Goal: Information Seeking & Learning: Learn about a topic

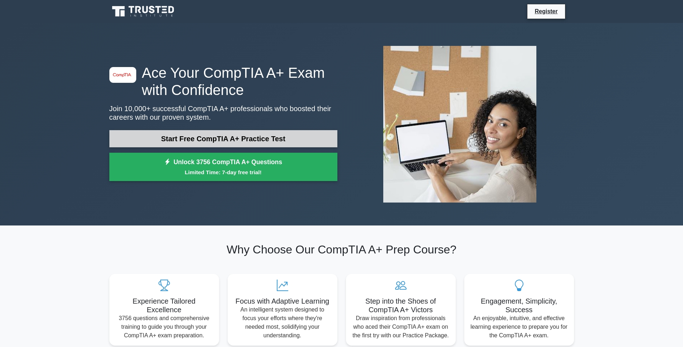
click at [230, 138] on link "Start Free CompTIA A+ Practice Test" at bounding box center [223, 138] width 228 height 17
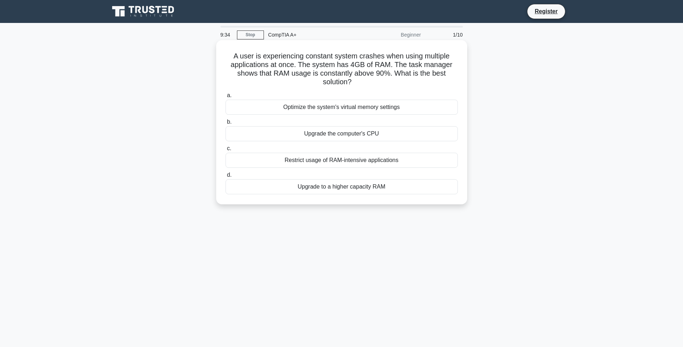
click at [369, 188] on div "Upgrade to a higher capacity RAM" at bounding box center [342, 186] width 232 height 15
click at [226, 177] on input "d. Upgrade to a higher capacity RAM" at bounding box center [226, 175] width 0 height 5
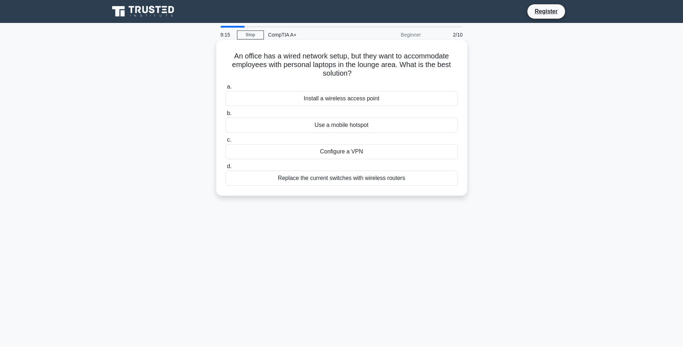
click at [374, 99] on div "Install a wireless access point" at bounding box center [342, 98] width 232 height 15
click at [226, 89] on input "a. Install a wireless access point" at bounding box center [226, 87] width 0 height 5
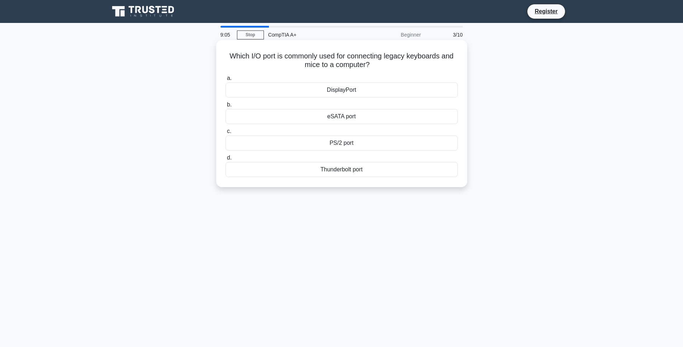
click at [360, 91] on div "DisplayPort" at bounding box center [342, 89] width 232 height 15
click at [226, 81] on input "a. DisplayPort" at bounding box center [226, 78] width 0 height 5
click at [366, 117] on div "CPU throttling" at bounding box center [342, 116] width 232 height 15
click at [226, 107] on input "b. CPU throttling" at bounding box center [226, 105] width 0 height 5
click at [372, 145] on div "Disk Management" at bounding box center [342, 143] width 232 height 15
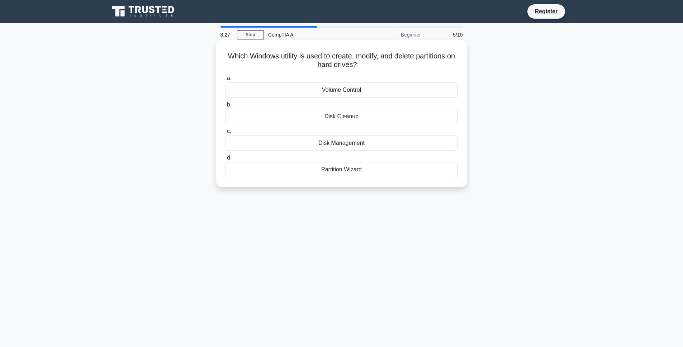
click at [226, 134] on input "c. Disk Management" at bounding box center [226, 131] width 0 height 5
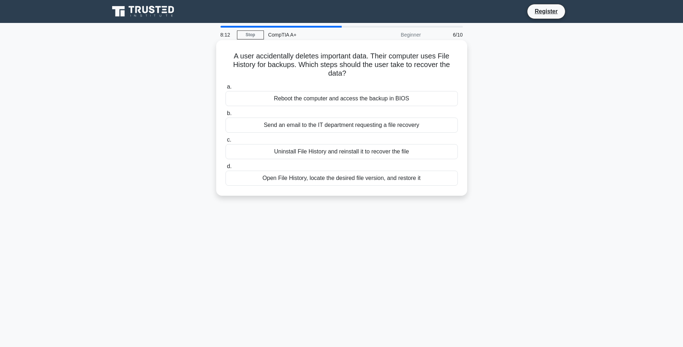
click at [410, 179] on div "Open File History, locate the desired file version, and restore it" at bounding box center [342, 178] width 232 height 15
click at [226, 169] on input "d. Open File History, locate the desired file version, and restore it" at bounding box center [226, 166] width 0 height 5
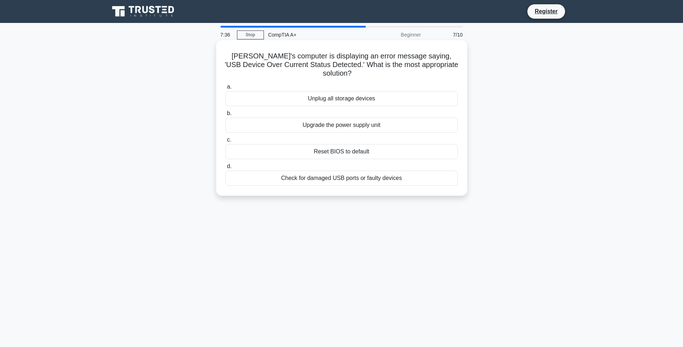
click at [387, 171] on div "Check for damaged USB ports or faulty devices" at bounding box center [342, 178] width 232 height 15
click at [226, 169] on input "d. Check for damaged USB ports or faulty devices" at bounding box center [226, 166] width 0 height 5
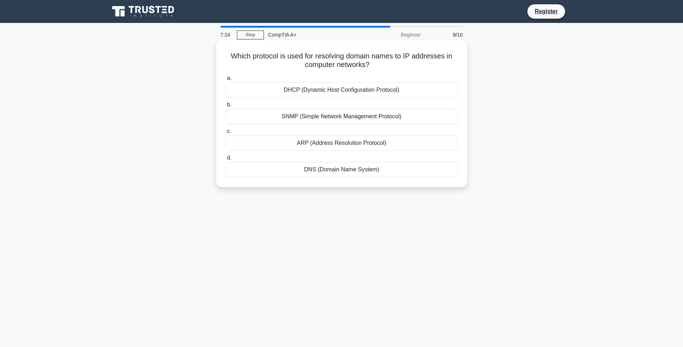
click at [383, 170] on div "DNS (Domain Name System)" at bounding box center [342, 169] width 232 height 15
click at [226, 160] on input "d. DNS (Domain Name System)" at bounding box center [226, 158] width 0 height 5
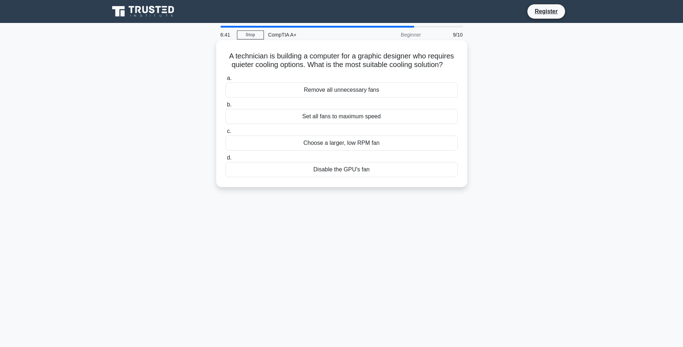
click at [374, 91] on div "Remove all unnecessary fans" at bounding box center [342, 89] width 232 height 15
click at [226, 81] on input "a. Remove all unnecessary fans" at bounding box center [226, 78] width 0 height 5
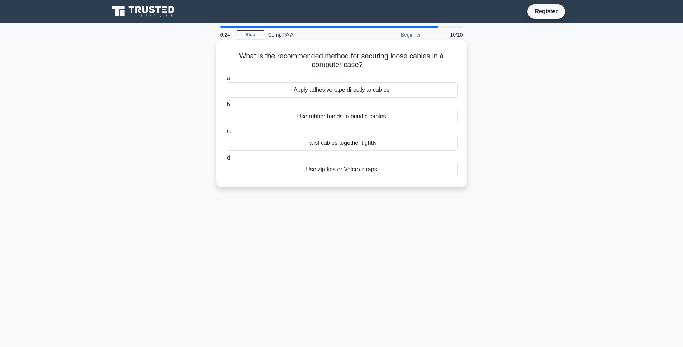
click at [381, 170] on div "Use zip ties or Velcro straps" at bounding box center [342, 169] width 232 height 15
click at [226, 160] on input "d. Use zip ties or Velcro straps" at bounding box center [226, 158] width 0 height 5
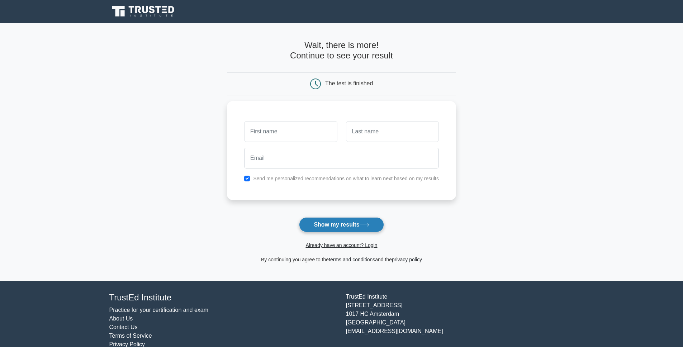
click at [343, 224] on button "Show my results" at bounding box center [341, 224] width 85 height 15
click at [284, 130] on input "text" at bounding box center [290, 129] width 93 height 21
type input "G"
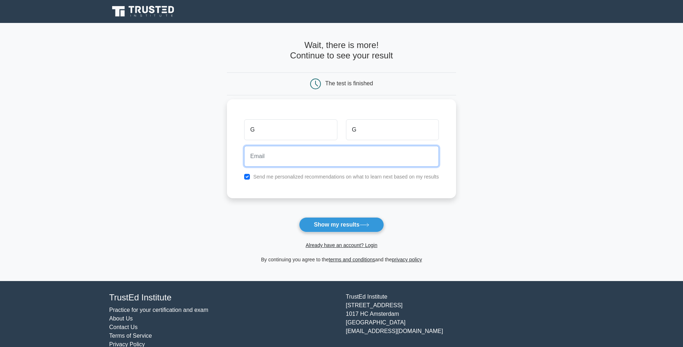
click at [270, 158] on input "email" at bounding box center [341, 156] width 195 height 21
type input "ghursionh@gmail.com"
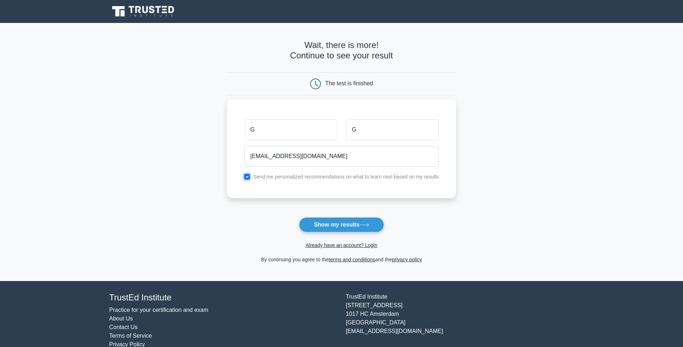
click at [248, 179] on input "checkbox" at bounding box center [247, 177] width 6 height 6
checkbox input "false"
click at [337, 224] on button "Show my results" at bounding box center [341, 224] width 85 height 15
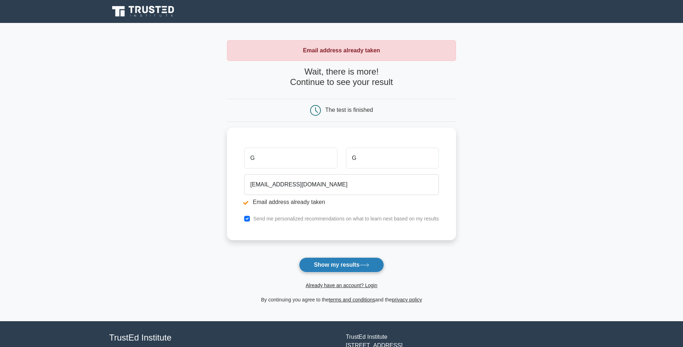
click at [343, 261] on button "Show my results" at bounding box center [341, 264] width 85 height 15
click at [275, 157] on input "G" at bounding box center [290, 156] width 93 height 21
click at [337, 285] on link "Already have an account? Login" at bounding box center [342, 286] width 72 height 6
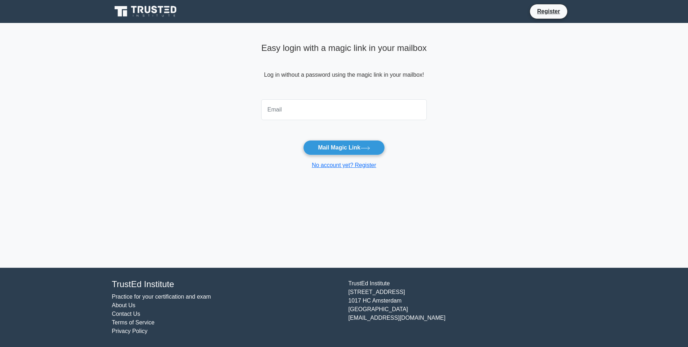
click at [311, 110] on input "email" at bounding box center [344, 109] width 166 height 21
type input "ghursionh@gmail.com"
click at [303, 140] on button "Mail Magic Link" at bounding box center [343, 147] width 81 height 15
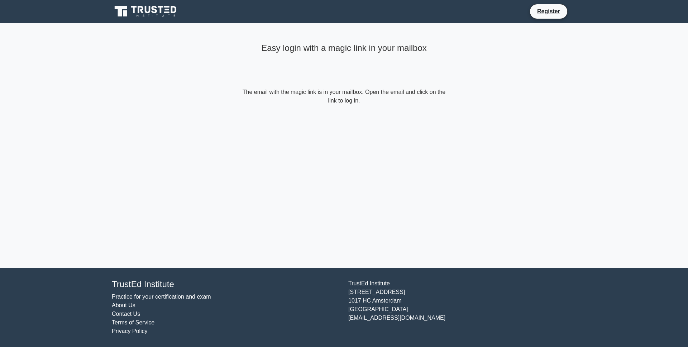
drag, startPoint x: 221, startPoint y: 104, endPoint x: 175, endPoint y: 52, distance: 69.4
click at [220, 103] on main "Easy login with a magic link in your mailbox The email with the magic link is i…" at bounding box center [344, 145] width 688 height 245
click at [163, 12] on icon at bounding box center [146, 12] width 69 height 14
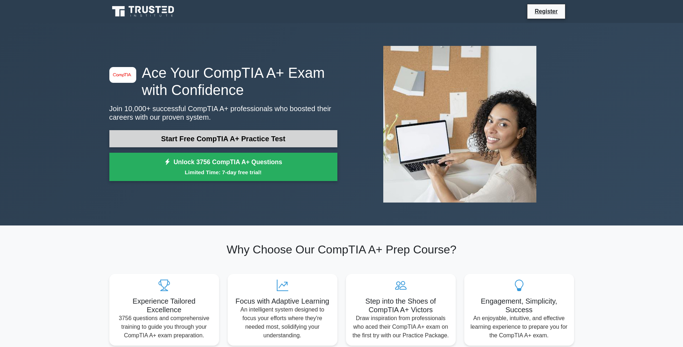
click at [246, 138] on link "Start Free CompTIA A+ Practice Test" at bounding box center [223, 138] width 228 height 17
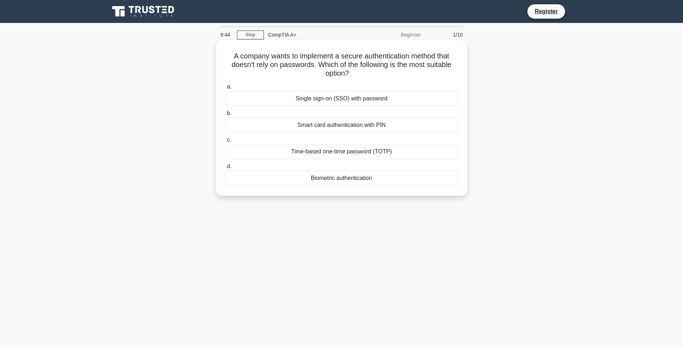
click at [350, 178] on div "Biometric authentication" at bounding box center [342, 178] width 232 height 15
click at [226, 169] on input "d. Biometric authentication" at bounding box center [226, 166] width 0 height 5
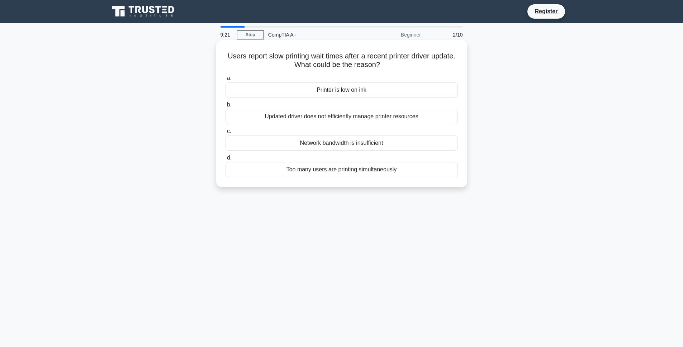
click at [409, 117] on div "Updated driver does not efficiently manage printer resources" at bounding box center [342, 116] width 232 height 15
click at [226, 107] on input "b. Updated driver does not efficiently manage printer resources" at bounding box center [226, 105] width 0 height 5
click at [352, 89] on div "Bluetooth keyboard" at bounding box center [342, 89] width 232 height 15
click at [226, 81] on input "a. Bluetooth keyboard" at bounding box center [226, 78] width 0 height 5
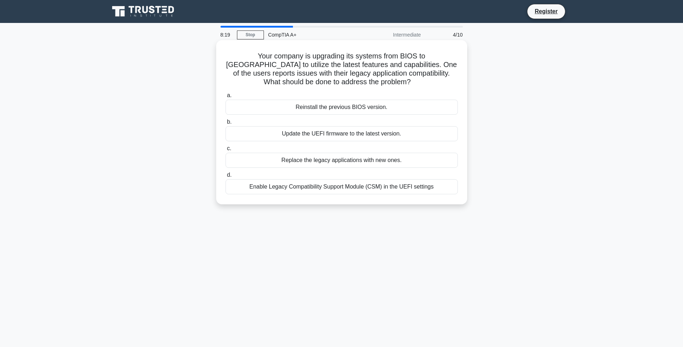
click at [371, 188] on div "Enable Legacy Compatibility Support Module (CSM) in the UEFI settings" at bounding box center [342, 186] width 232 height 15
click at [226, 177] on input "d. Enable Legacy Compatibility Support Module (CSM) in the UEFI settings" at bounding box center [226, 175] width 0 height 5
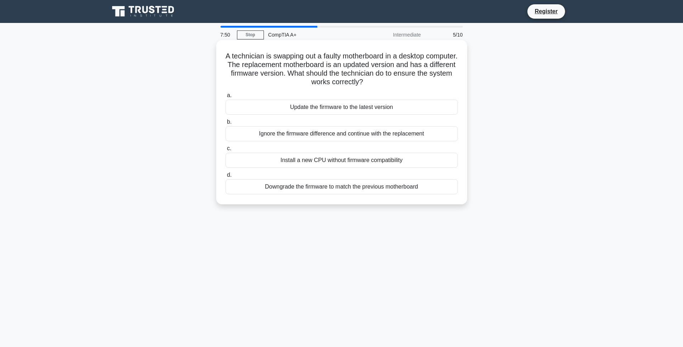
click at [347, 109] on div "Update the firmware to the latest version" at bounding box center [342, 107] width 232 height 15
click at [226, 98] on input "a. Update the firmware to the latest version" at bounding box center [226, 95] width 0 height 5
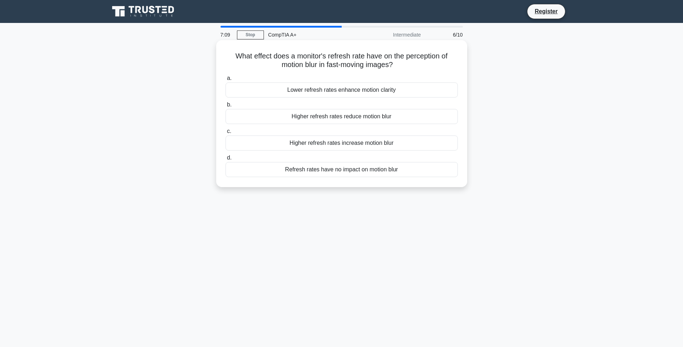
click at [369, 170] on div "Refresh rates have no impact on motion blur" at bounding box center [342, 169] width 232 height 15
click at [226, 160] on input "d. Refresh rates have no impact on motion blur" at bounding box center [226, 158] width 0 height 5
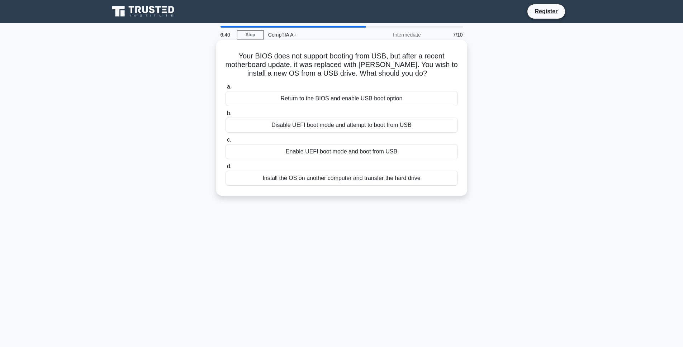
click at [383, 153] on div "Enable UEFI boot mode and boot from USB" at bounding box center [342, 151] width 232 height 15
click at [226, 142] on input "c. Enable UEFI boot mode and boot from USB" at bounding box center [226, 140] width 0 height 5
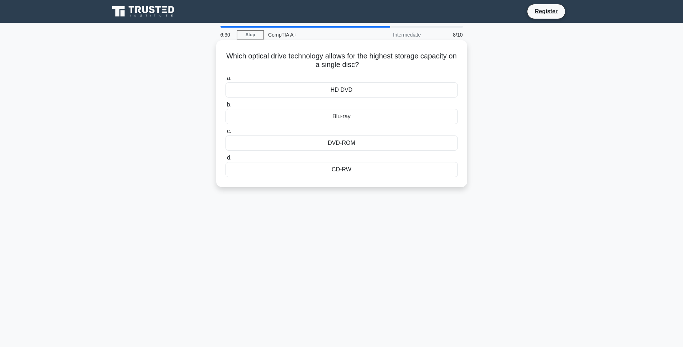
click at [343, 117] on div "Blu-ray" at bounding box center [342, 116] width 232 height 15
click at [226, 107] on input "b. Blu-ray" at bounding box center [226, 105] width 0 height 5
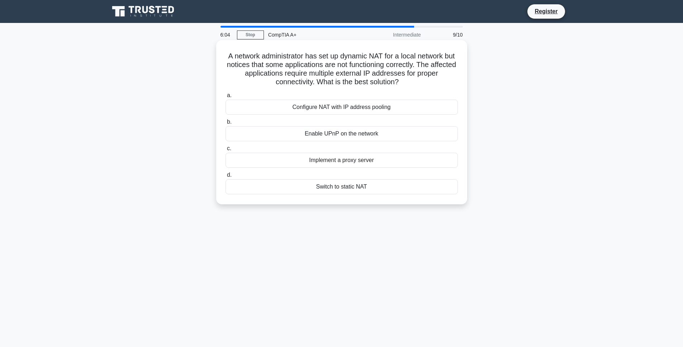
click at [345, 108] on div "Configure NAT with IP address pooling" at bounding box center [342, 107] width 232 height 15
click at [226, 98] on input "a. Configure NAT with IP address pooling" at bounding box center [226, 95] width 0 height 5
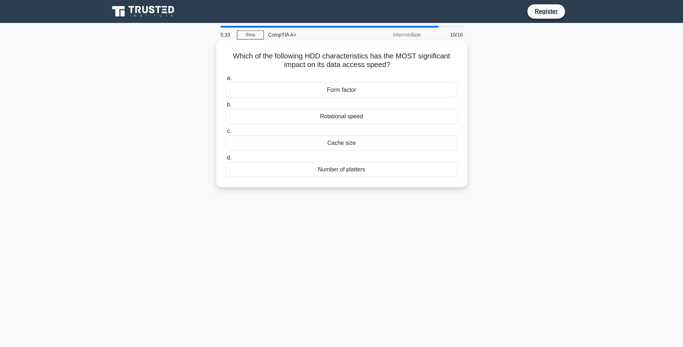
click at [361, 118] on div "Rotational speed" at bounding box center [342, 116] width 232 height 15
click at [226, 107] on input "b. Rotational speed" at bounding box center [226, 105] width 0 height 5
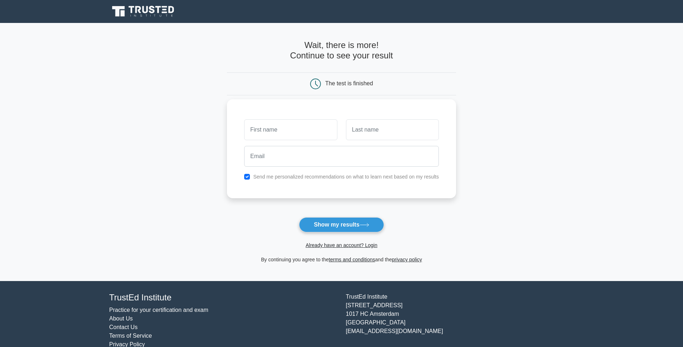
click at [293, 127] on input "text" at bounding box center [290, 129] width 93 height 21
click at [341, 223] on button "Show my results" at bounding box center [341, 224] width 85 height 15
click at [334, 245] on link "Already have an account? Login" at bounding box center [342, 245] width 72 height 6
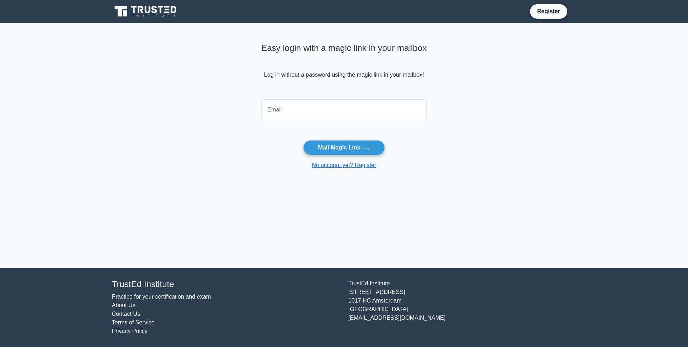
click at [319, 112] on input "email" at bounding box center [344, 109] width 166 height 21
click at [318, 112] on input "email" at bounding box center [344, 109] width 166 height 21
type input "[EMAIL_ADDRESS][DOMAIN_NAME]"
click at [339, 148] on button "Mail Magic Link" at bounding box center [343, 147] width 81 height 15
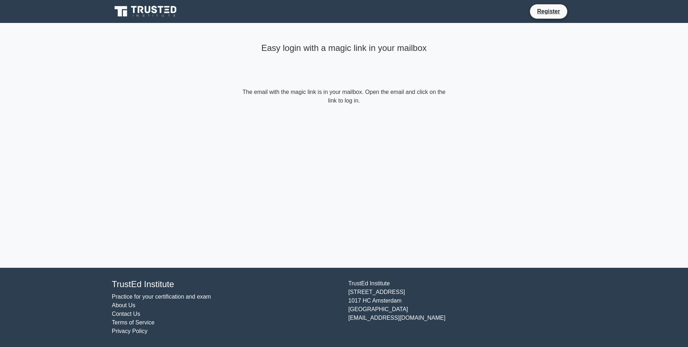
click at [149, 11] on icon at bounding box center [148, 9] width 6 height 7
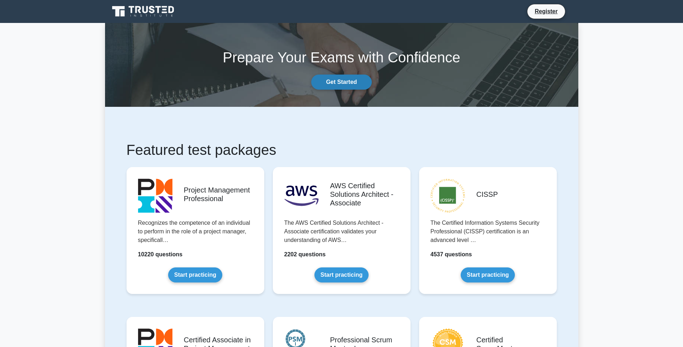
click at [342, 80] on link "Get Started" at bounding box center [341, 82] width 60 height 15
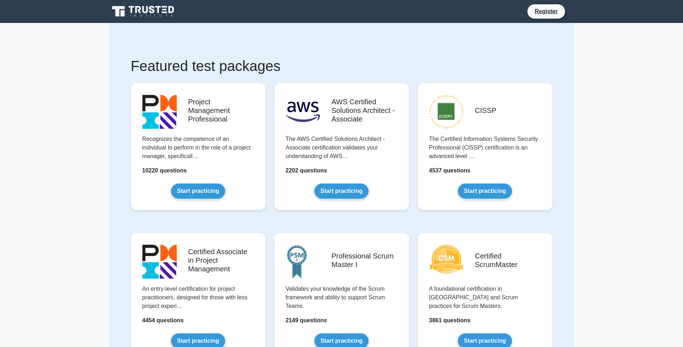
click at [152, 13] on icon at bounding box center [152, 10] width 6 height 8
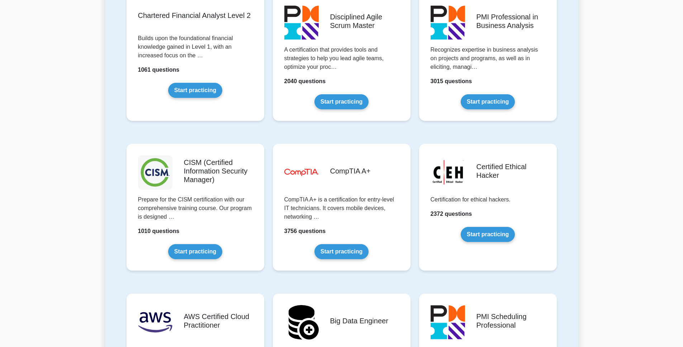
scroll to position [1002, 0]
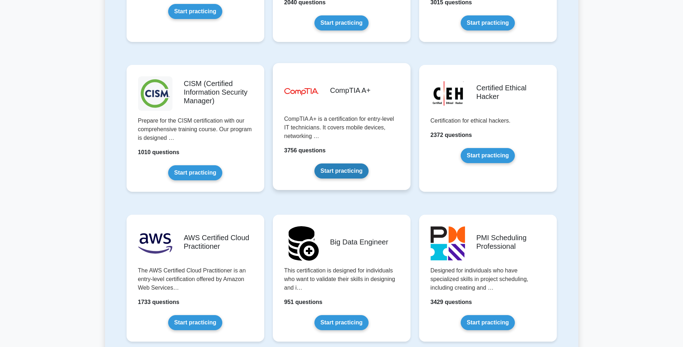
click at [335, 168] on link "Start practicing" at bounding box center [341, 171] width 54 height 15
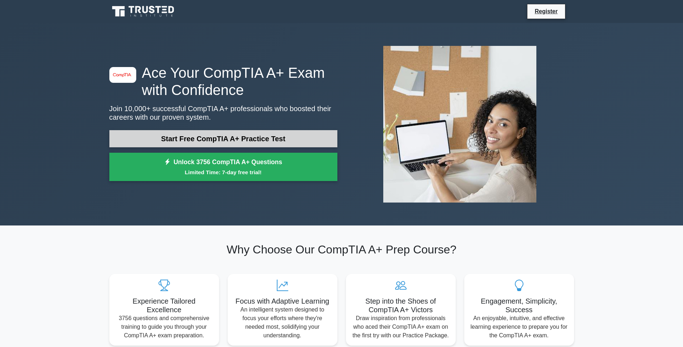
click at [250, 137] on link "Start Free CompTIA A+ Practice Test" at bounding box center [223, 138] width 228 height 17
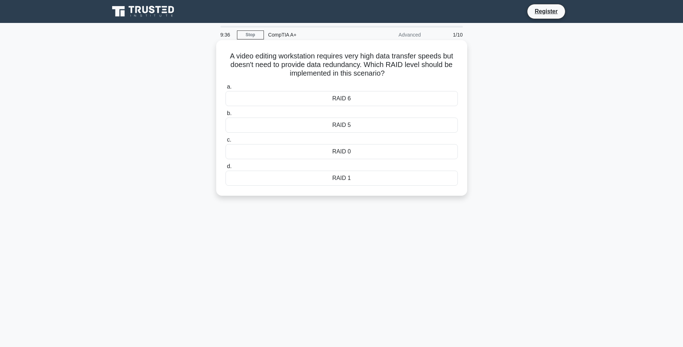
click at [346, 124] on div "RAID 5" at bounding box center [342, 125] width 232 height 15
click at [226, 116] on input "b. RAID 5" at bounding box center [226, 113] width 0 height 5
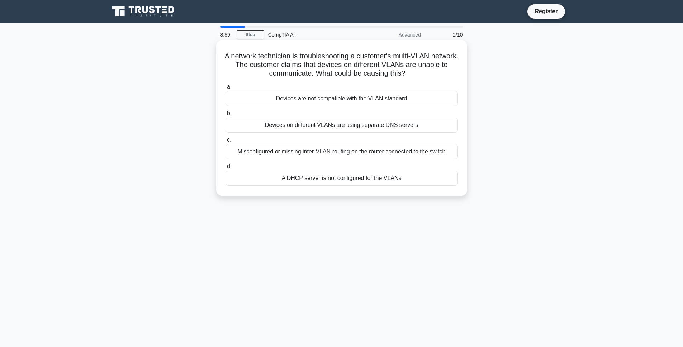
click at [343, 180] on div "A DHCP server is not configured for the VLANs" at bounding box center [342, 178] width 232 height 15
click at [226, 169] on input "d. A DHCP server is not configured for the VLANs" at bounding box center [226, 166] width 0 height 5
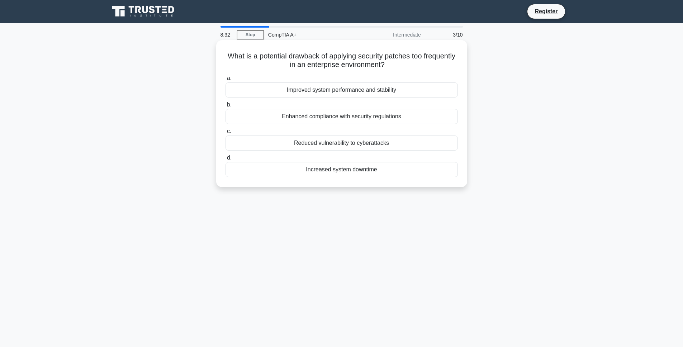
click at [346, 171] on div "Increased system downtime" at bounding box center [342, 169] width 232 height 15
click at [226, 160] on input "d. Increased system downtime" at bounding box center [226, 158] width 0 height 5
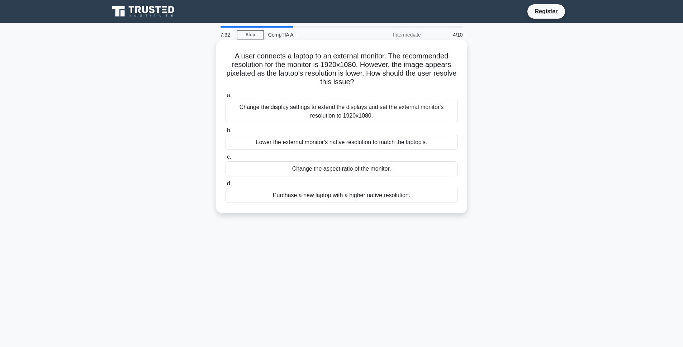
click at [375, 112] on div "Change the display settings to extend the displays and set the external monitor…" at bounding box center [342, 112] width 232 height 24
click at [226, 98] on input "a. Change the display settings to extend the displays and set the external moni…" at bounding box center [226, 95] width 0 height 5
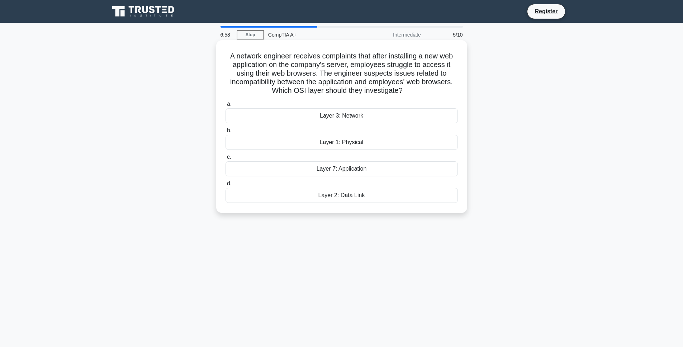
click at [364, 117] on div "Layer 3: Network" at bounding box center [342, 115] width 232 height 15
click at [226, 106] on input "a. Layer 3: Network" at bounding box center [226, 104] width 0 height 5
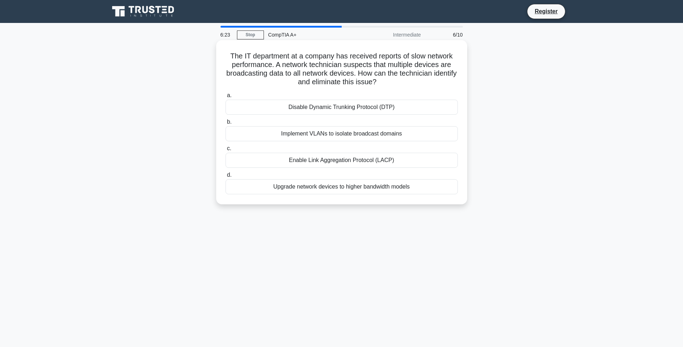
click at [366, 160] on div "Enable Link Aggregation Protocol (LACP)" at bounding box center [342, 160] width 232 height 15
click at [226, 151] on input "c. Enable Link Aggregation Protocol (LACP)" at bounding box center [226, 148] width 0 height 5
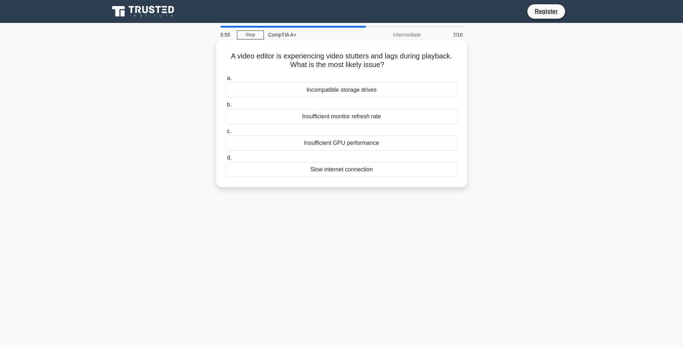
click at [355, 170] on div "Slow internet connection" at bounding box center [342, 169] width 232 height 15
click at [226, 160] on input "d. Slow internet connection" at bounding box center [226, 158] width 0 height 5
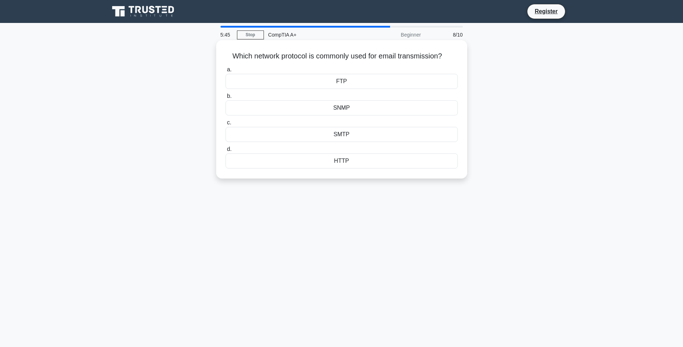
click at [342, 136] on div "SMTP" at bounding box center [342, 134] width 232 height 15
click at [226, 125] on input "c. SMTP" at bounding box center [226, 122] width 0 height 5
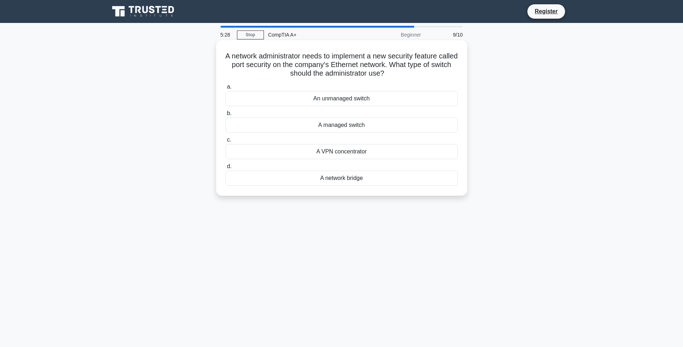
click at [350, 128] on div "A managed switch" at bounding box center [342, 125] width 232 height 15
click at [226, 116] on input "b. A managed switch" at bounding box center [226, 113] width 0 height 5
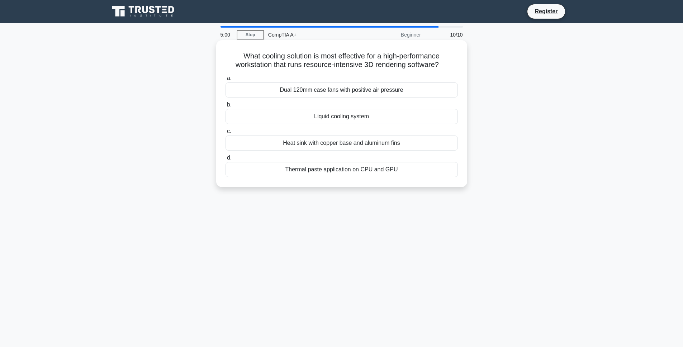
click at [361, 118] on div "Liquid cooling system" at bounding box center [342, 116] width 232 height 15
click at [226, 107] on input "b. Liquid cooling system" at bounding box center [226, 105] width 0 height 5
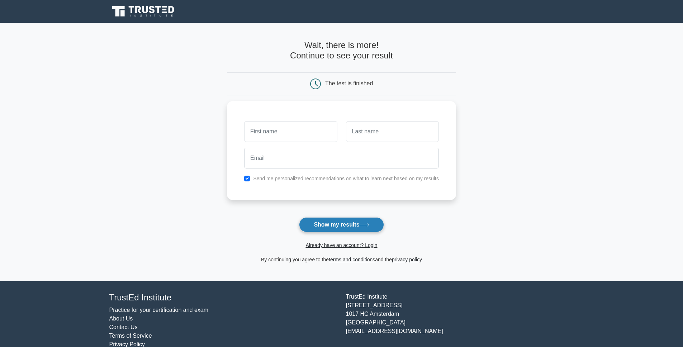
click at [343, 225] on button "Show my results" at bounding box center [341, 224] width 85 height 15
click at [285, 127] on input "text" at bounding box center [290, 129] width 93 height 21
click at [338, 247] on link "Already have an account? Login" at bounding box center [342, 245] width 72 height 6
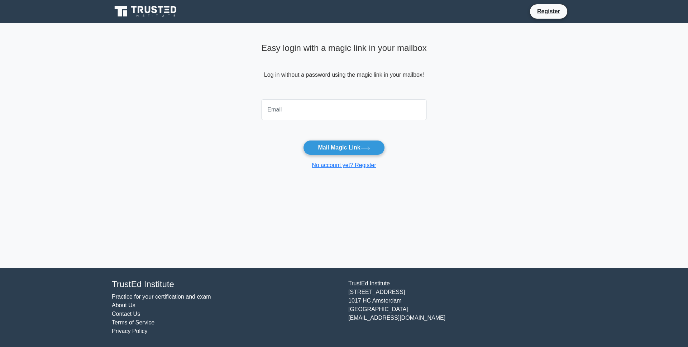
click at [307, 113] on input "email" at bounding box center [344, 109] width 166 height 21
type input "[EMAIL_ADDRESS][DOMAIN_NAME]"
click at [336, 143] on button "Mail Magic Link" at bounding box center [343, 147] width 81 height 15
